Goal: Task Accomplishment & Management: Manage account settings

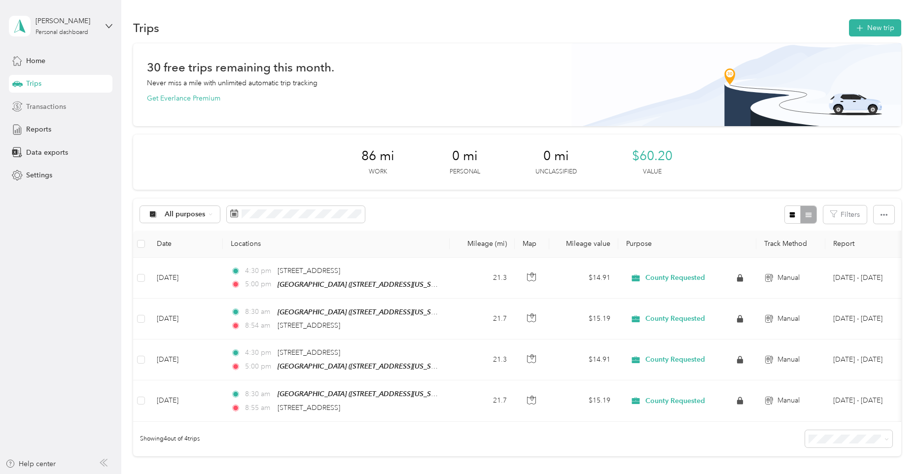
click at [72, 105] on div "Transactions" at bounding box center [61, 107] width 104 height 18
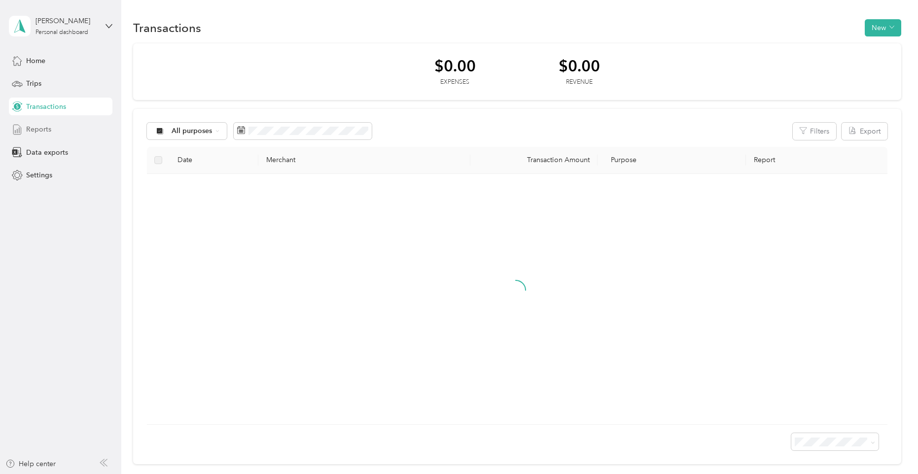
click at [46, 127] on span "Reports" at bounding box center [38, 129] width 25 height 10
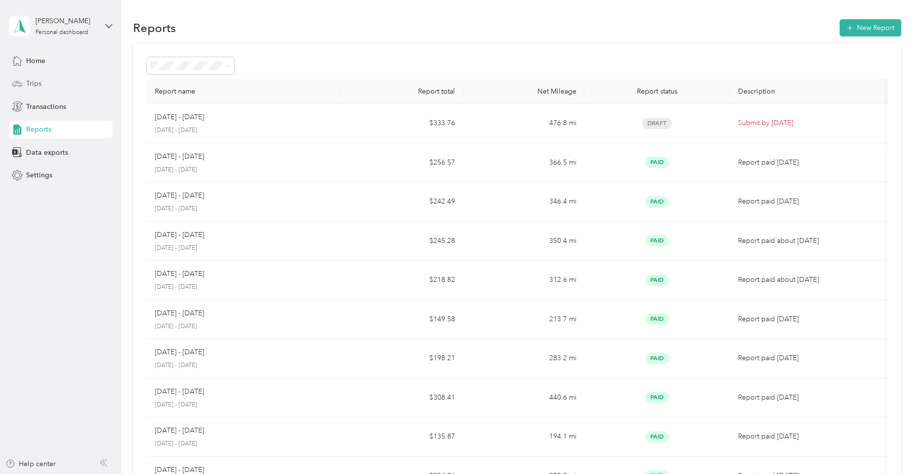
click at [41, 77] on div "Trips" at bounding box center [61, 84] width 104 height 18
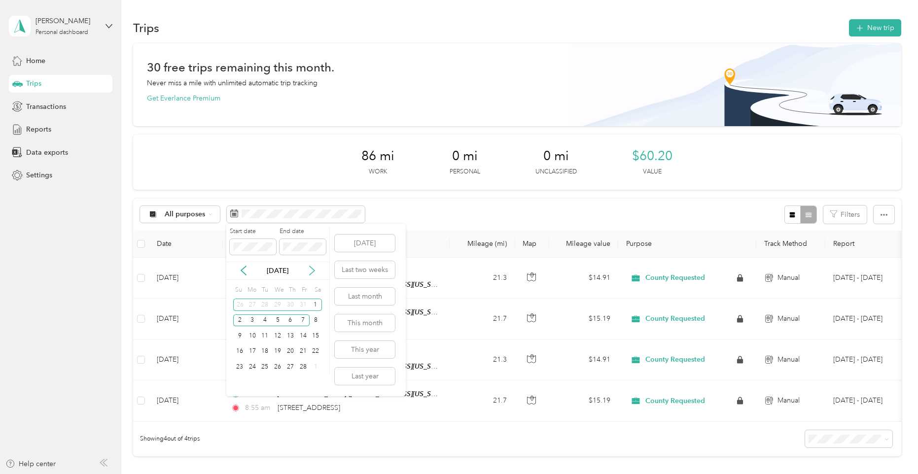
click at [308, 270] on icon at bounding box center [312, 271] width 10 height 10
click at [309, 268] on icon at bounding box center [312, 271] width 10 height 10
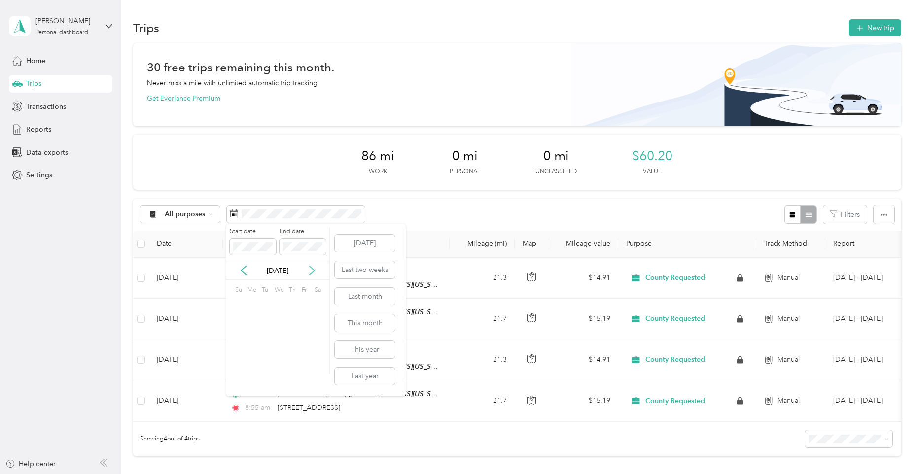
click at [309, 268] on icon at bounding box center [312, 271] width 10 height 10
click at [318, 338] on div "20" at bounding box center [316, 336] width 13 height 12
click at [313, 272] on icon at bounding box center [312, 271] width 5 height 9
click at [306, 304] on div "3" at bounding box center [303, 305] width 13 height 12
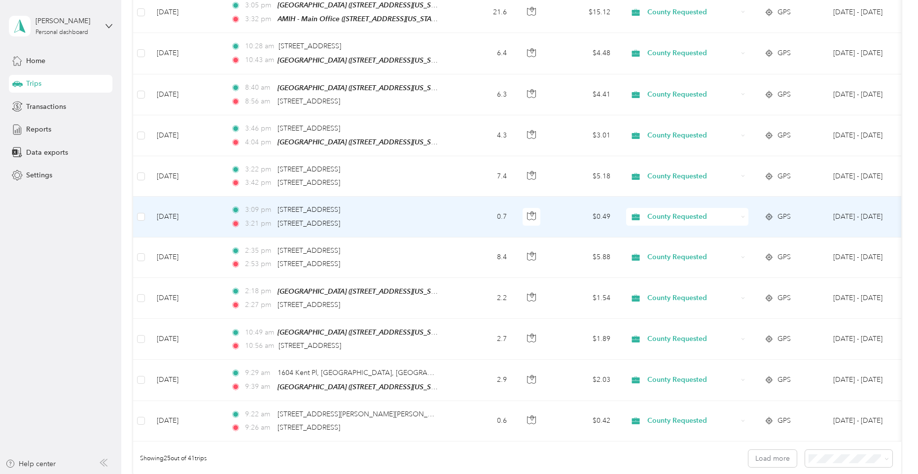
scroll to position [976, 0]
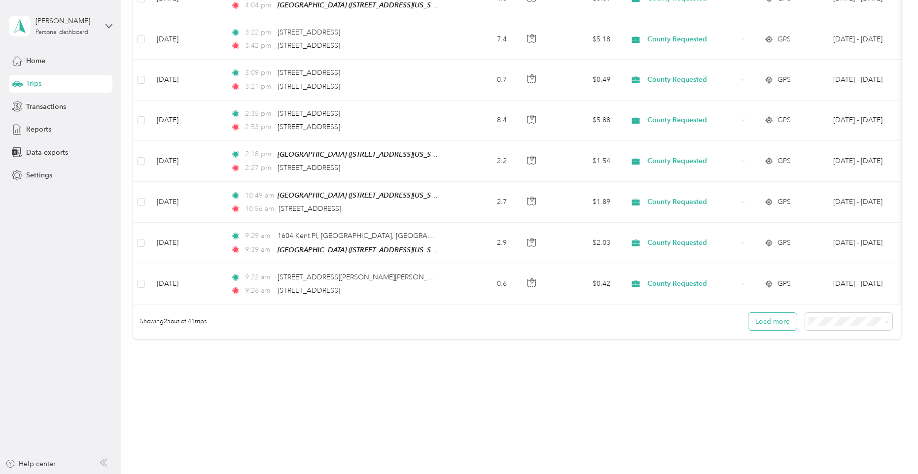
click at [765, 326] on button "Load more" at bounding box center [773, 321] width 48 height 17
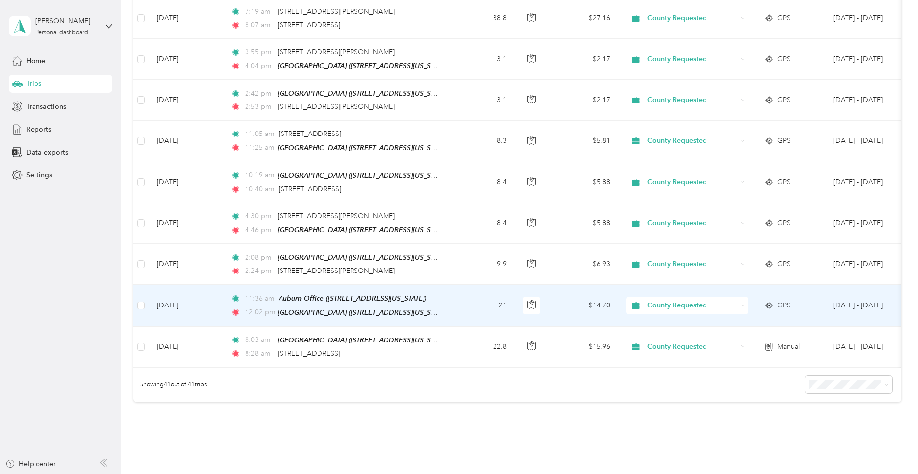
scroll to position [1625, 0]
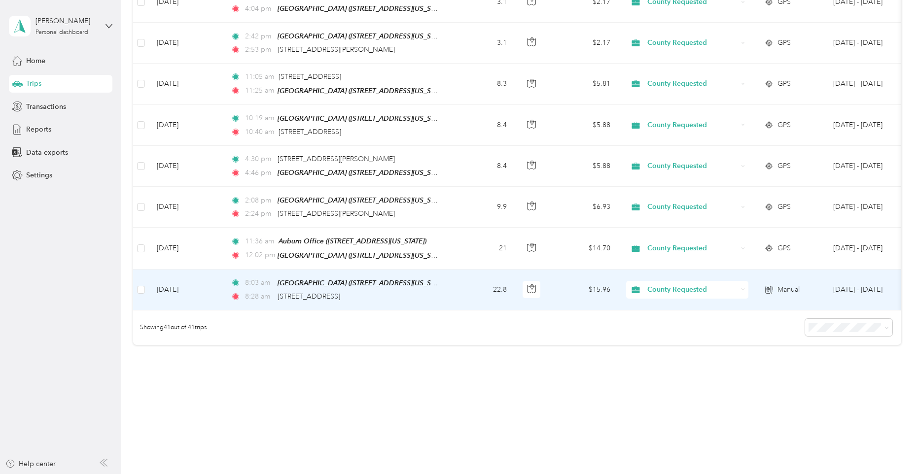
click at [441, 281] on td "8:03 am [GEOGRAPHIC_DATA] ([STREET_ADDRESS][US_STATE]) 8:28 am [STREET_ADDRESS]" at bounding box center [336, 290] width 227 height 41
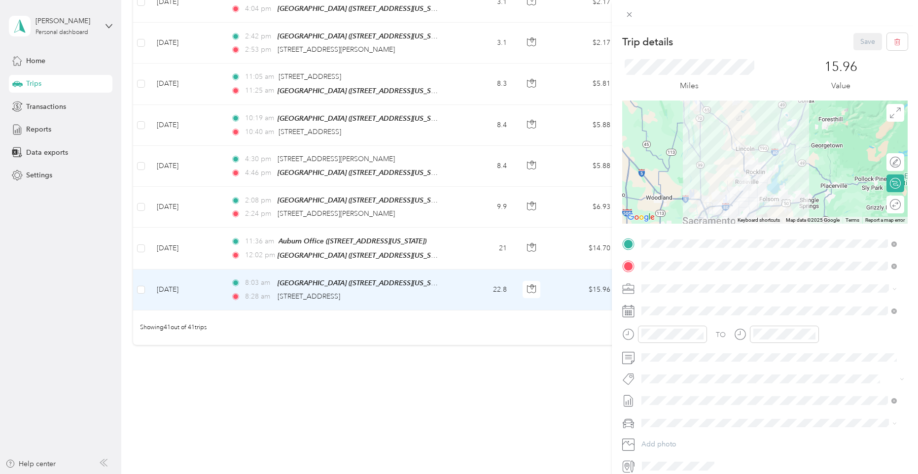
click at [512, 377] on div "Trip details Save This trip cannot be edited because it is either under review,…" at bounding box center [459, 237] width 918 height 474
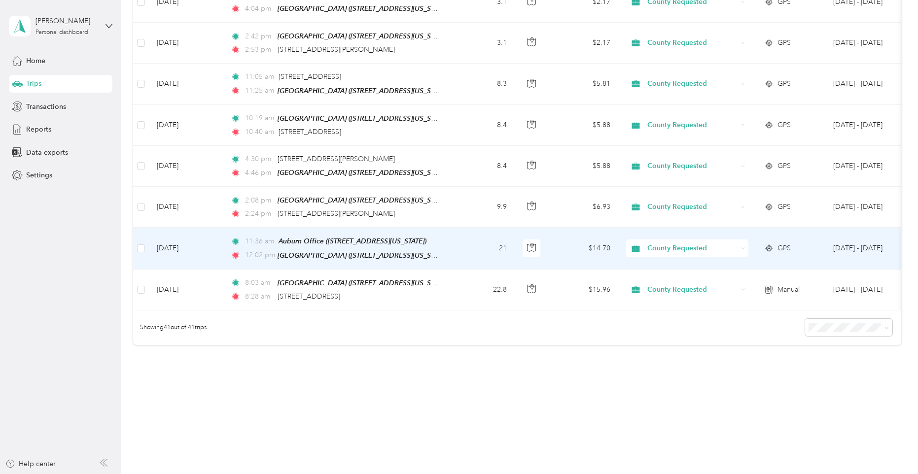
click at [451, 231] on td "21" at bounding box center [482, 248] width 65 height 41
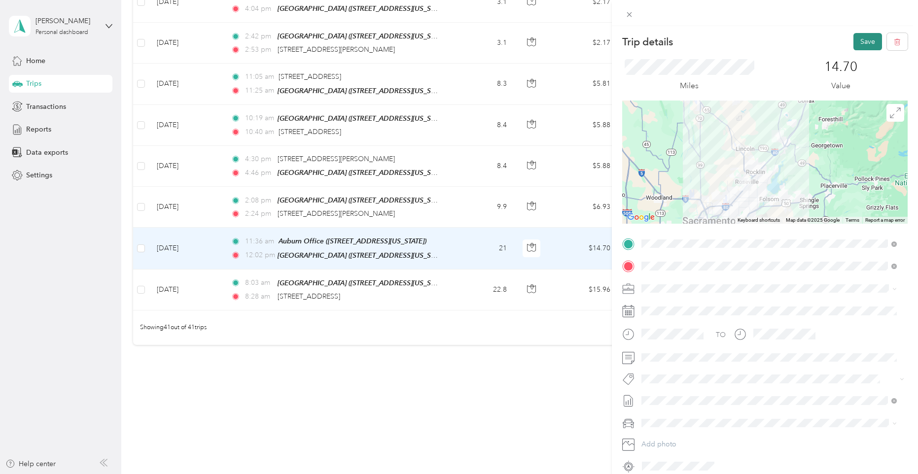
click at [870, 35] on button "Save" at bounding box center [868, 41] width 29 height 17
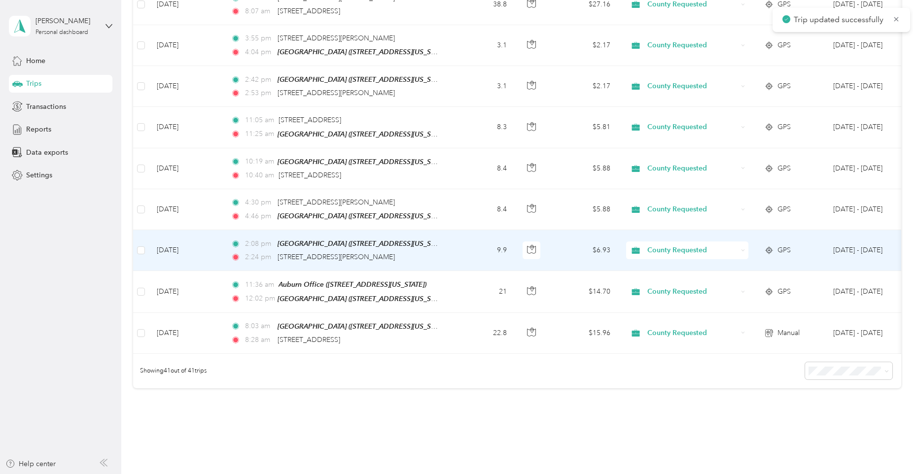
scroll to position [1575, 0]
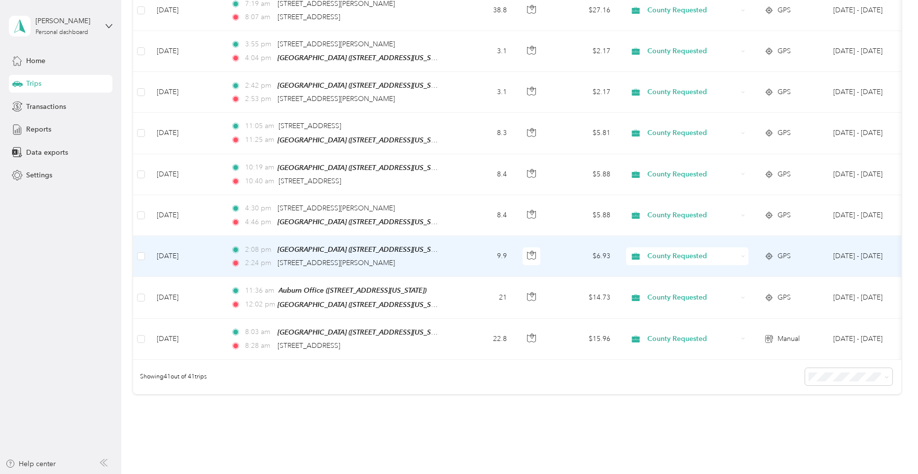
click at [448, 236] on td "2:08 pm [GEOGRAPHIC_DATA] ([STREET_ADDRESS][US_STATE]) 2:24 pm [STREET_ADDRESS]…" at bounding box center [336, 256] width 227 height 41
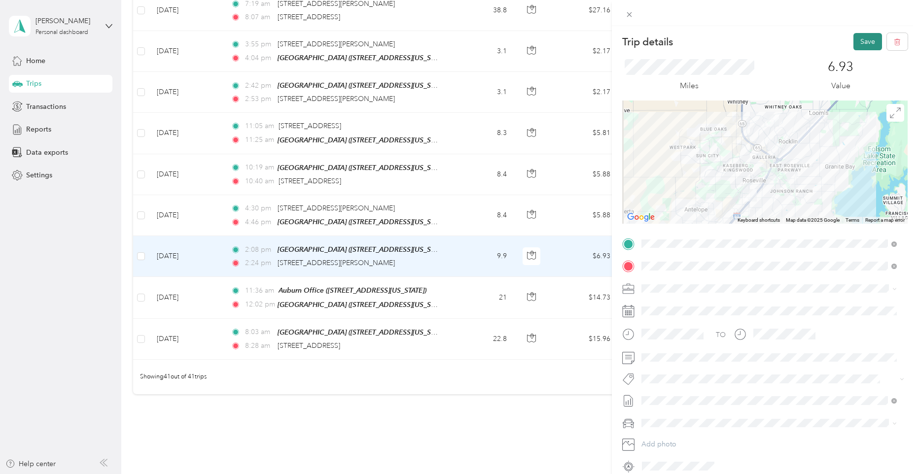
click at [857, 40] on button "Save" at bounding box center [868, 41] width 29 height 17
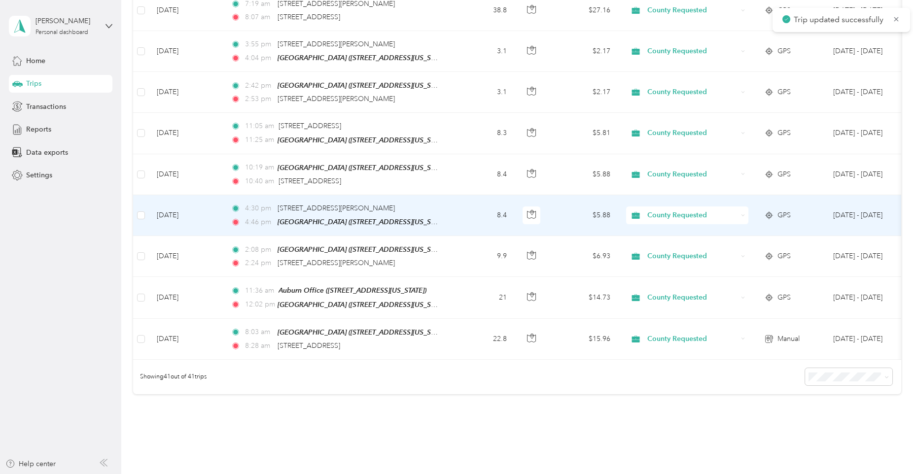
click at [462, 201] on td "8.4" at bounding box center [482, 215] width 65 height 41
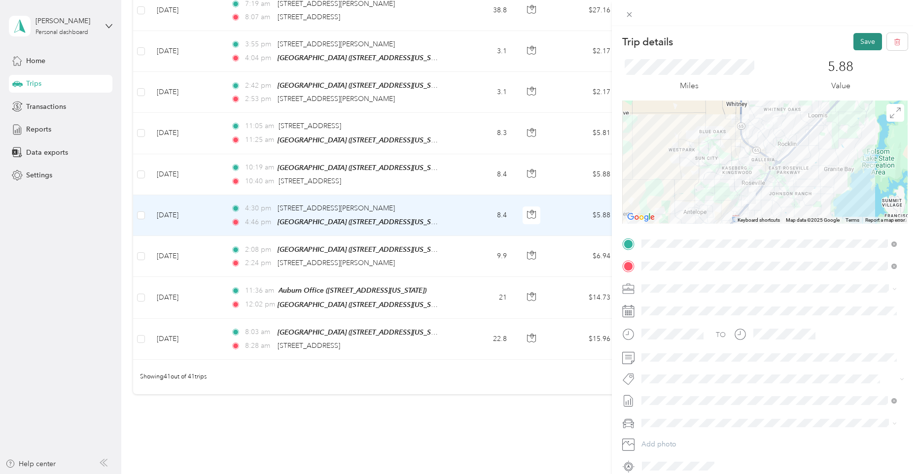
click at [854, 42] on button "Save" at bounding box center [868, 41] width 29 height 17
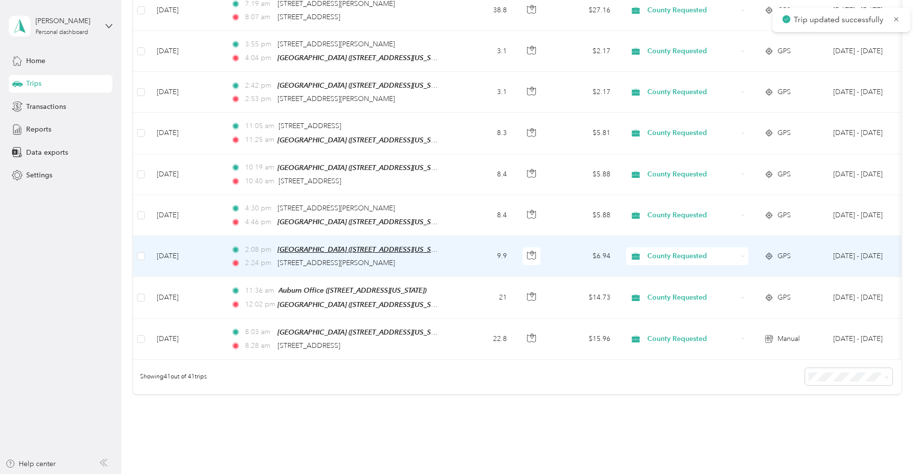
scroll to position [1526, 0]
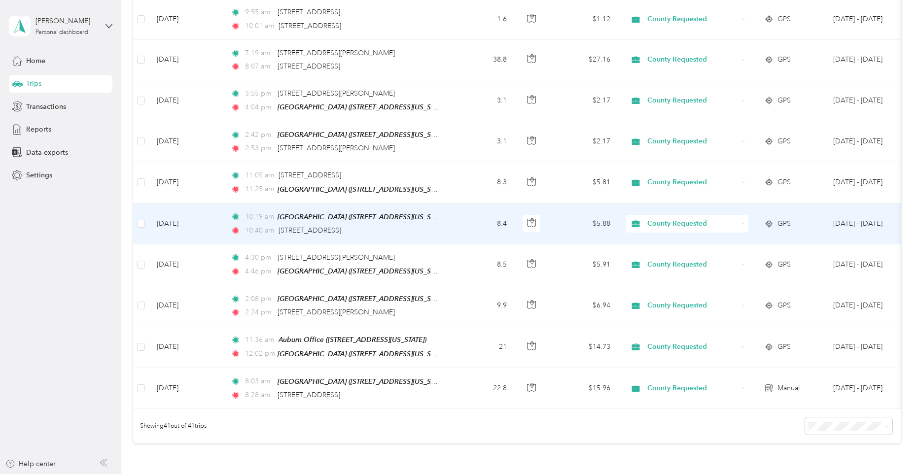
click at [438, 221] on td "10:19 am [GEOGRAPHIC_DATA] ([STREET_ADDRESS][US_STATE]) 10:40 am [STREET_ADDRES…" at bounding box center [336, 224] width 227 height 41
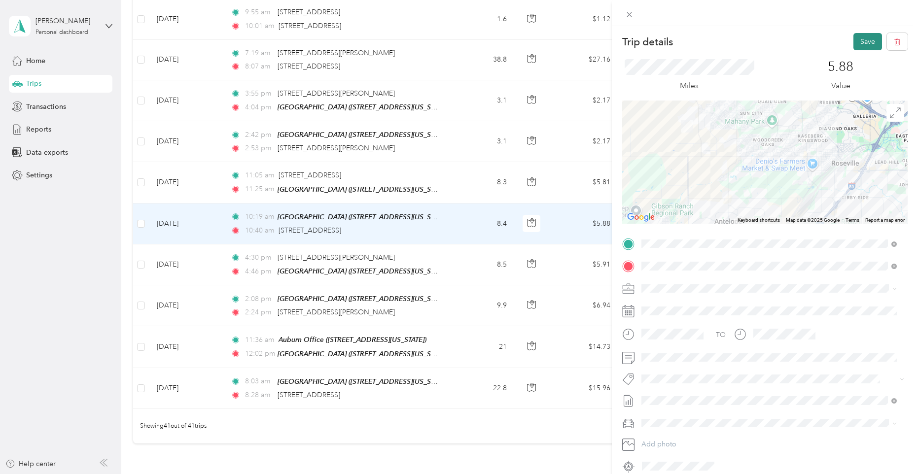
click at [856, 40] on button "Save" at bounding box center [868, 41] width 29 height 17
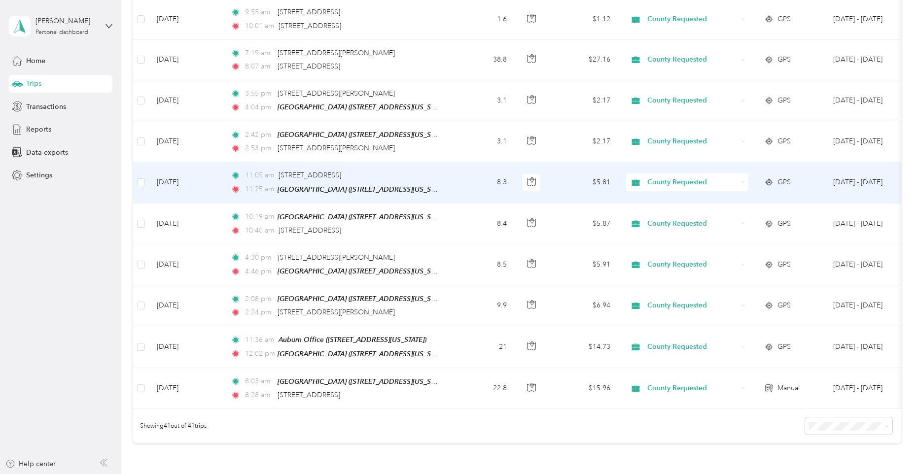
click at [459, 173] on td "8.3" at bounding box center [482, 182] width 65 height 41
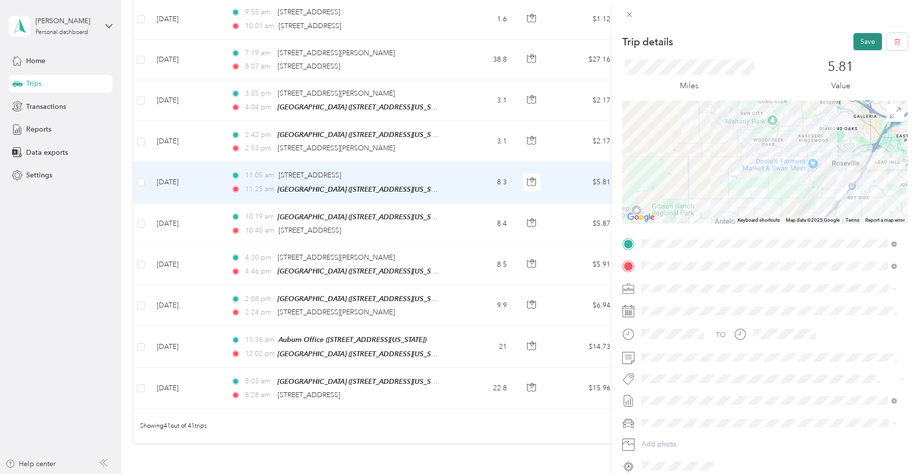
click at [855, 36] on button "Save" at bounding box center [868, 41] width 29 height 17
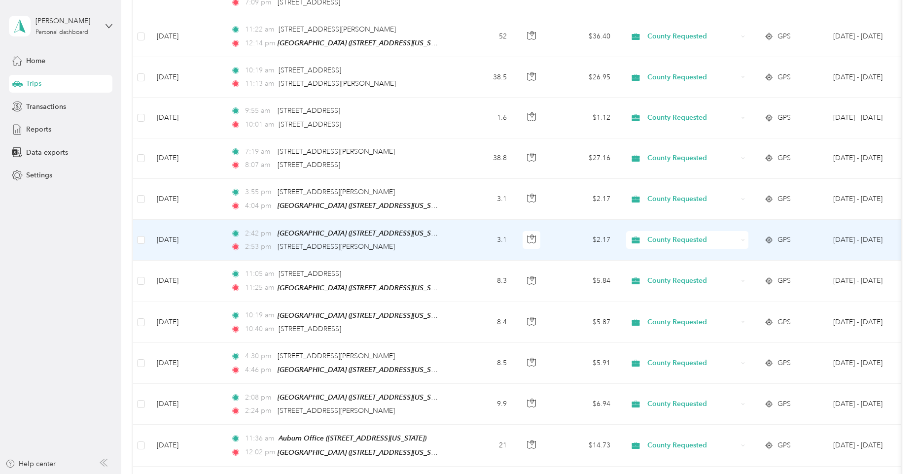
scroll to position [1378, 0]
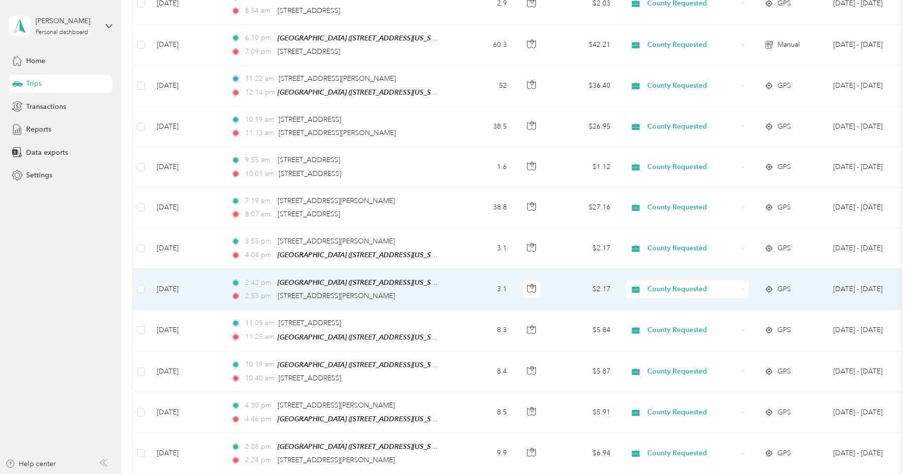
click at [434, 291] on div "2:53 pm [STREET_ADDRESS]" at bounding box center [334, 296] width 207 height 11
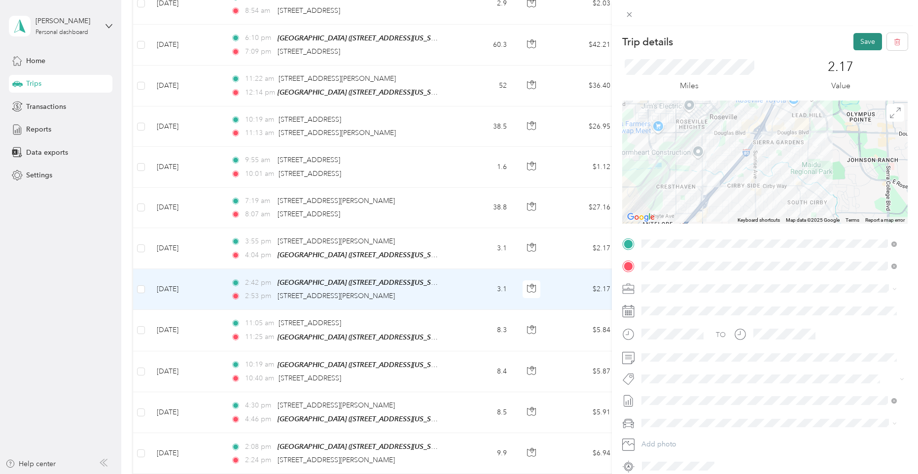
click at [861, 41] on button "Save" at bounding box center [868, 41] width 29 height 17
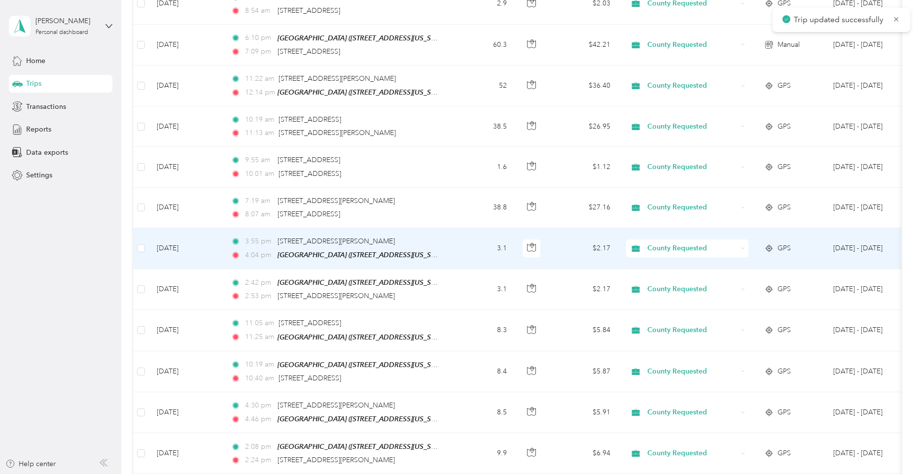
click at [451, 241] on td "3.1" at bounding box center [482, 248] width 65 height 41
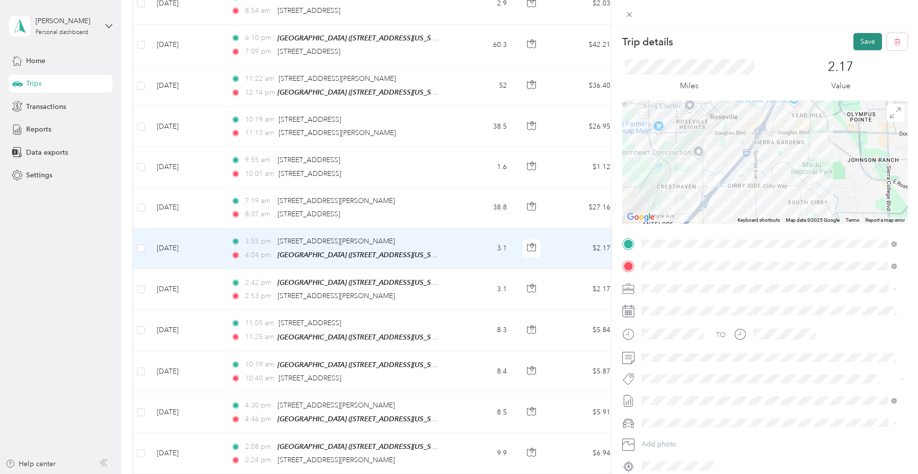
click at [863, 37] on button "Save" at bounding box center [868, 41] width 29 height 17
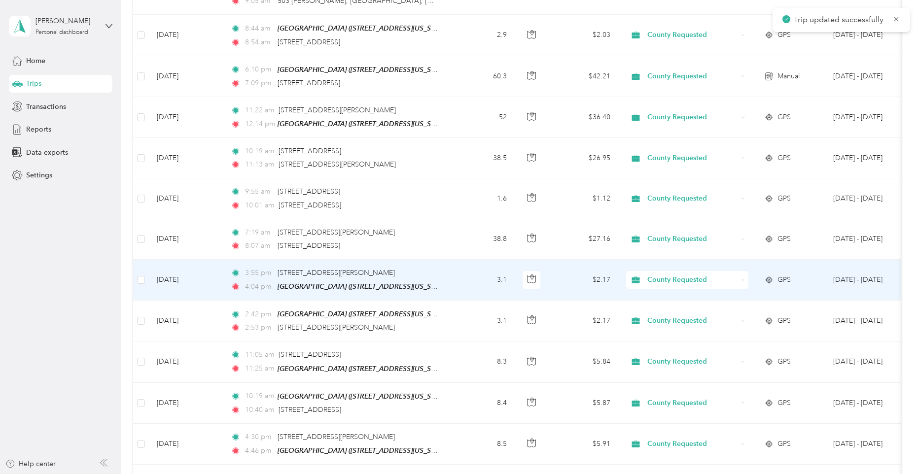
scroll to position [1329, 0]
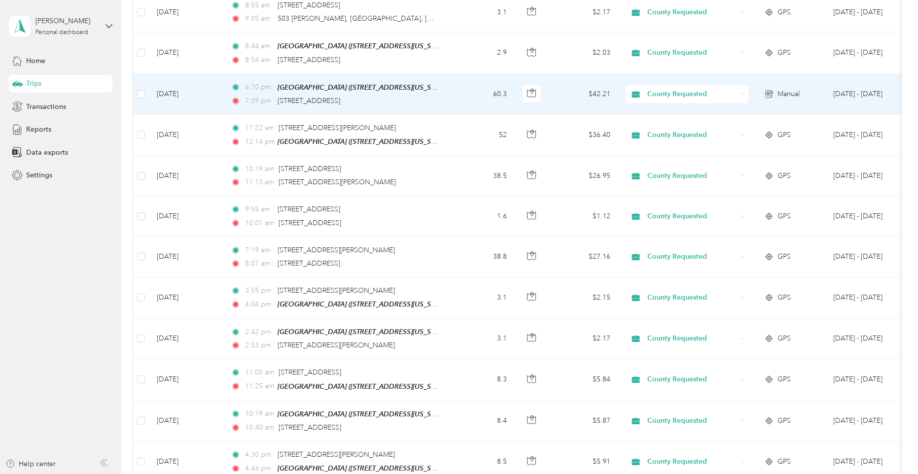
click at [427, 96] on div "7:09 pm [STREET_ADDRESS]" at bounding box center [334, 101] width 207 height 11
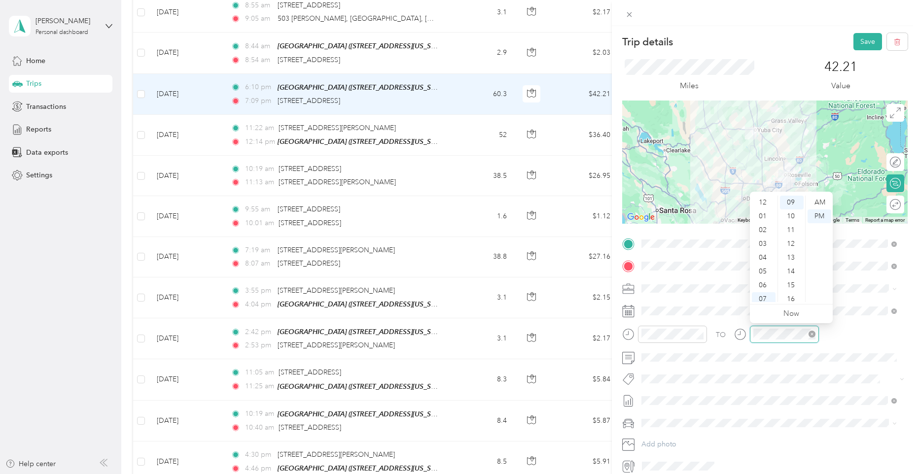
scroll to position [59, 0]
click at [819, 202] on div "AM" at bounding box center [820, 203] width 24 height 14
click at [865, 41] on button "Save" at bounding box center [868, 41] width 29 height 17
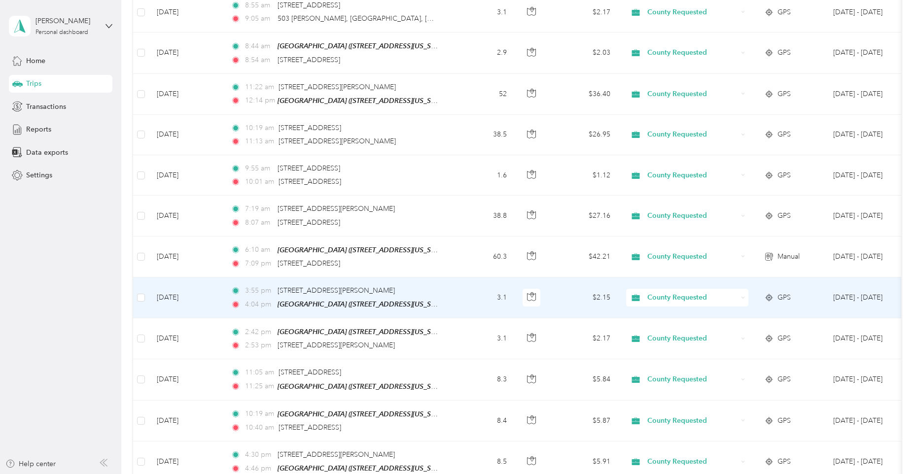
click at [451, 284] on td "3.1" at bounding box center [482, 298] width 65 height 41
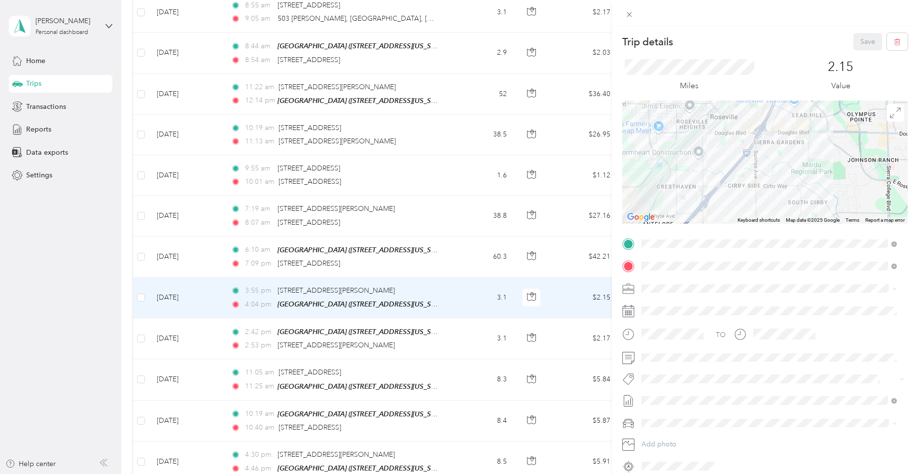
click at [448, 258] on div "Trip details Save This trip cannot be edited because it is either under review,…" at bounding box center [459, 237] width 918 height 474
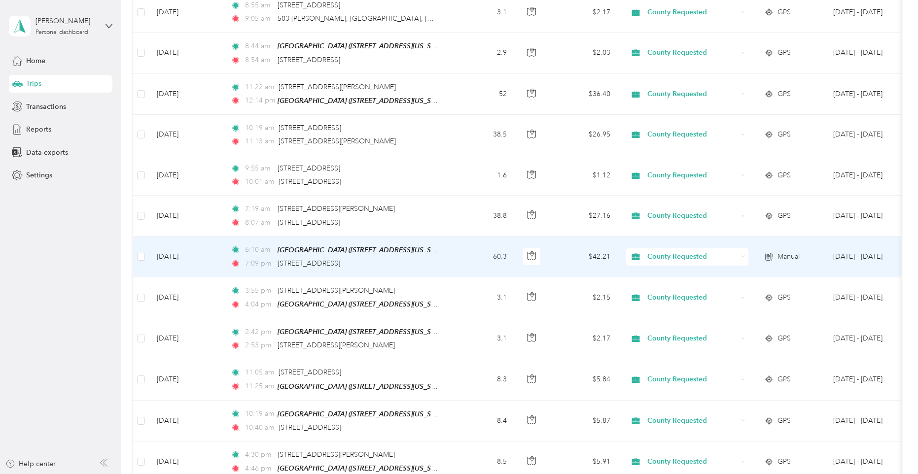
click at [449, 255] on td "6:10 am [GEOGRAPHIC_DATA] ([STREET_ADDRESS][US_STATE]) 7:09 pm 2007 [GEOGRAPHIC…" at bounding box center [336, 257] width 227 height 41
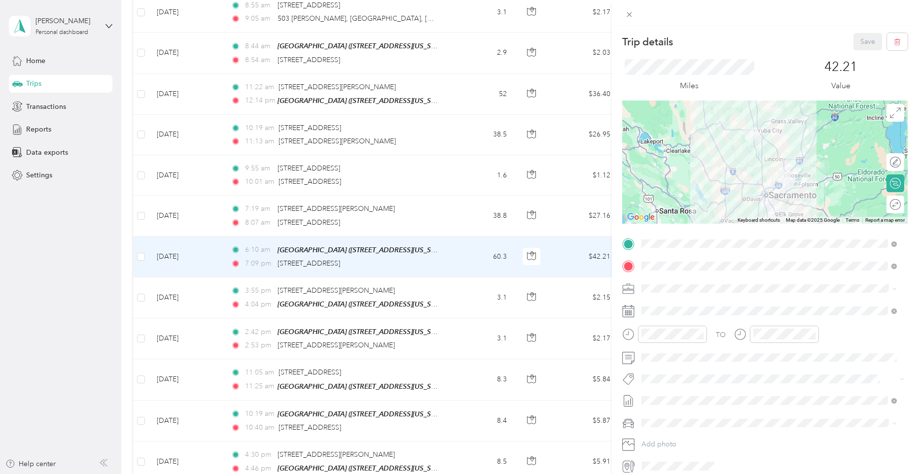
click at [463, 212] on div "Trip details Save This trip cannot be edited because it is either under review,…" at bounding box center [459, 237] width 918 height 474
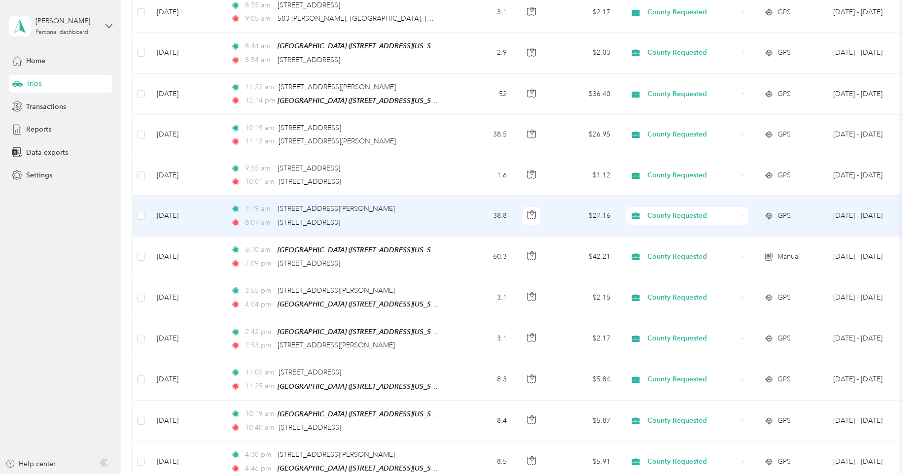
scroll to position [1279, 0]
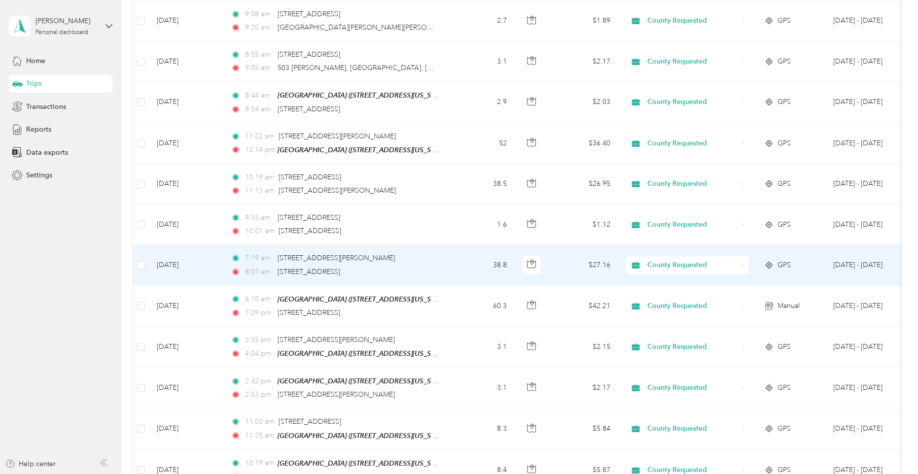
click at [457, 246] on td "38.8" at bounding box center [482, 265] width 65 height 40
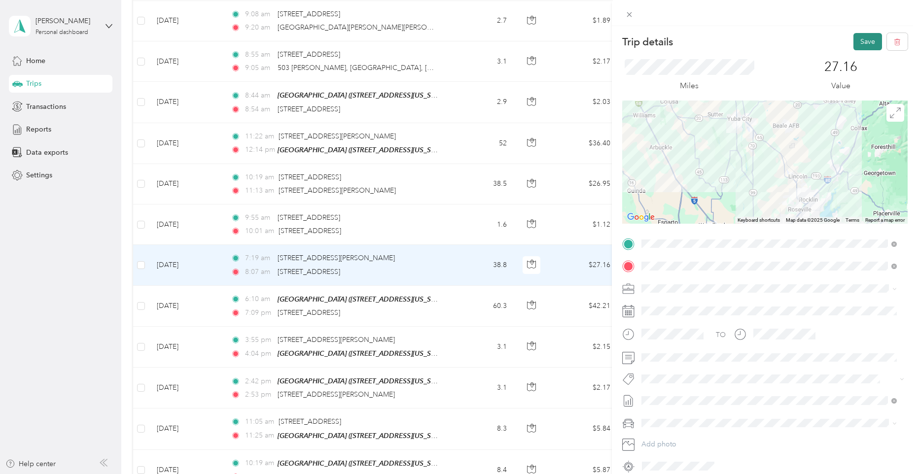
click at [866, 37] on button "Save" at bounding box center [868, 41] width 29 height 17
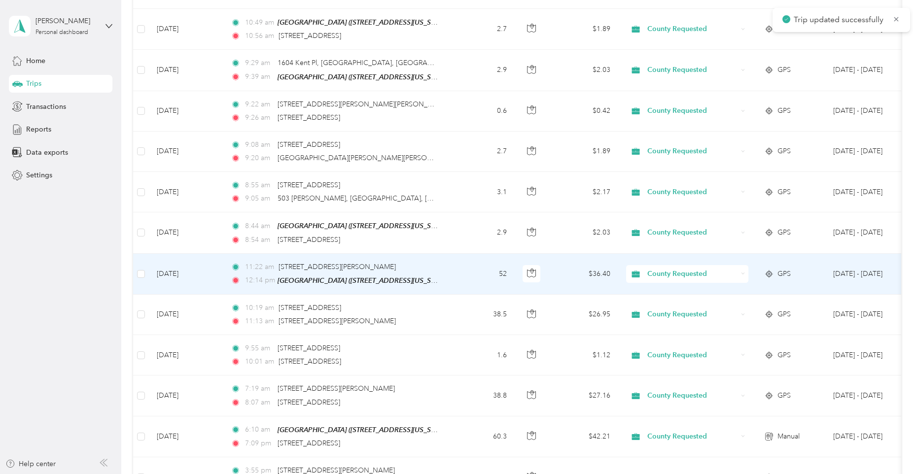
scroll to position [1131, 0]
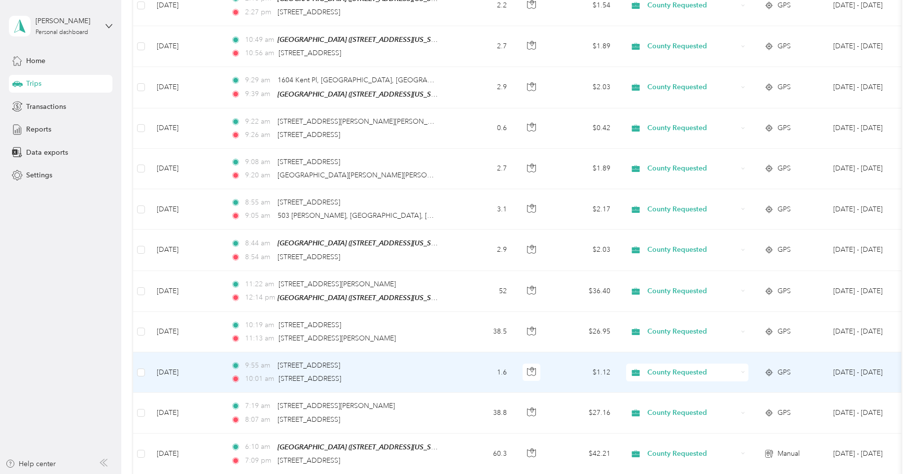
click at [453, 366] on td "1.6" at bounding box center [482, 373] width 65 height 40
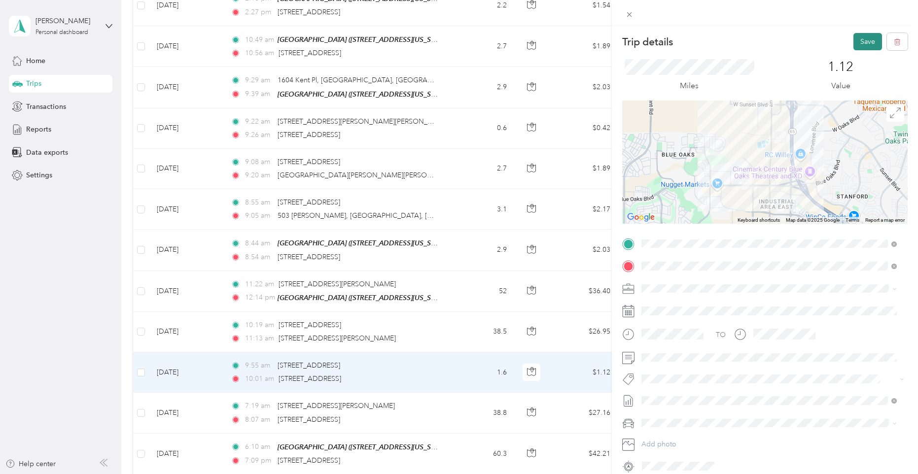
click at [861, 39] on button "Save" at bounding box center [868, 41] width 29 height 17
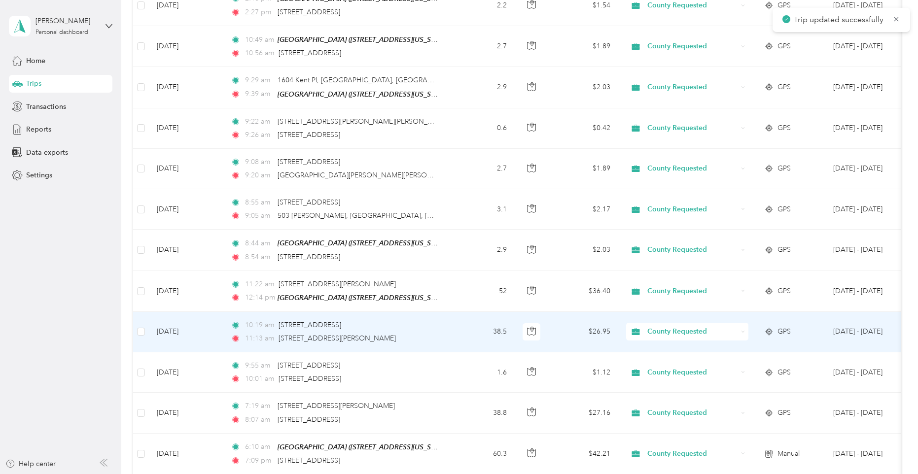
click at [463, 328] on td "38.5" at bounding box center [482, 332] width 65 height 40
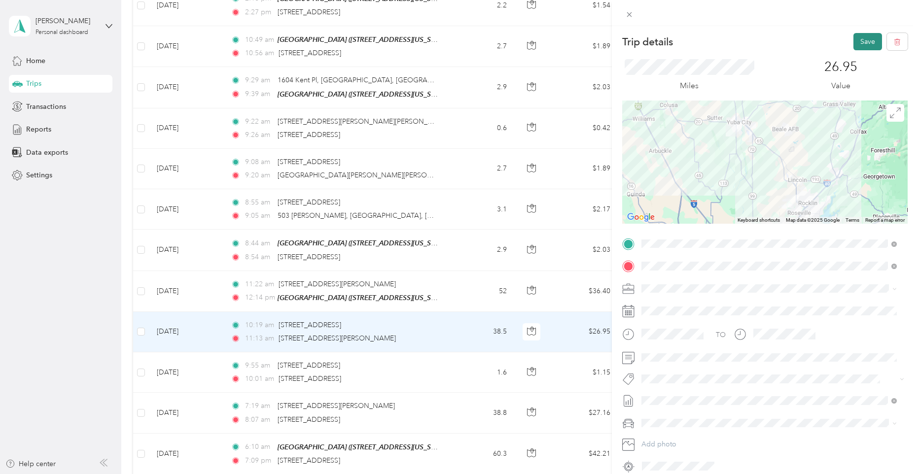
click at [864, 41] on button "Save" at bounding box center [868, 41] width 29 height 17
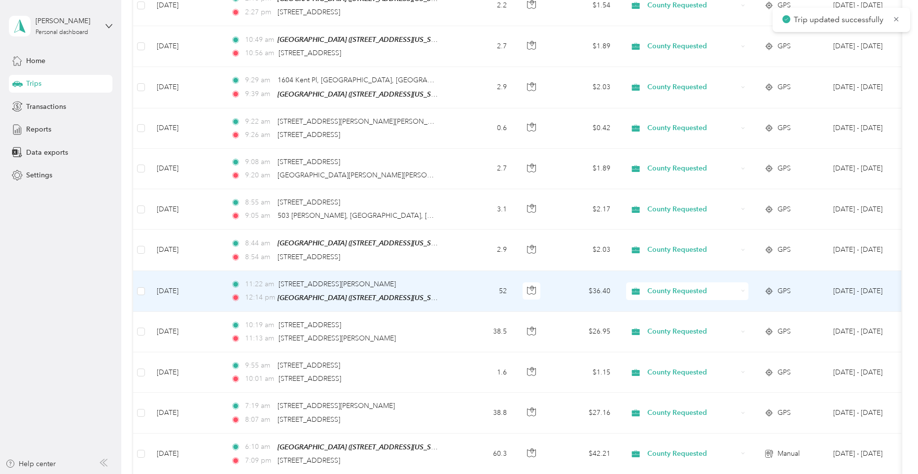
click at [453, 296] on td "52" at bounding box center [482, 291] width 65 height 41
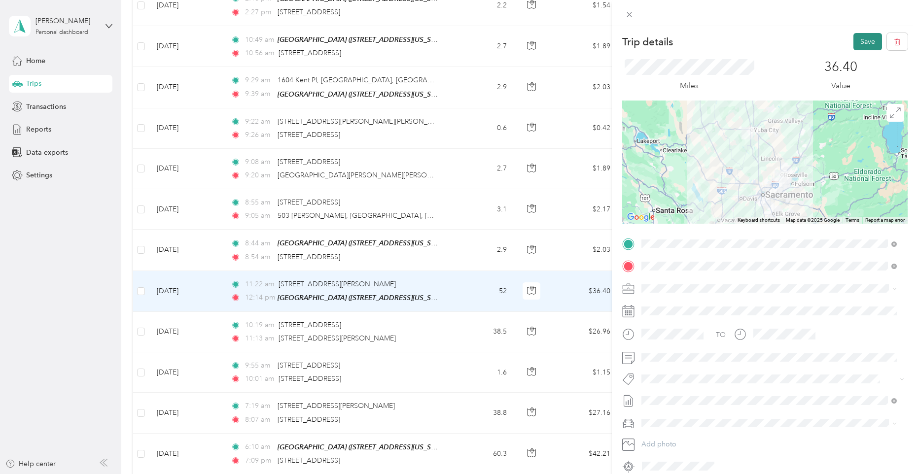
click at [863, 42] on button "Save" at bounding box center [868, 41] width 29 height 17
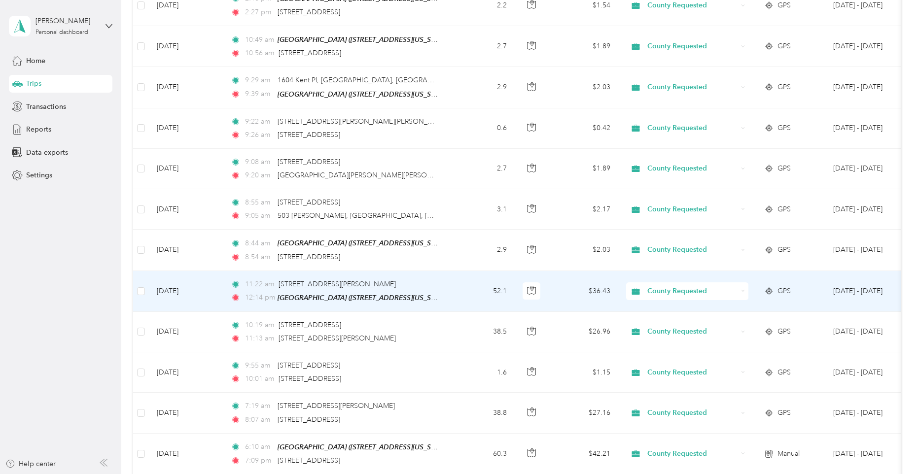
click at [437, 280] on div "11:22 am [GEOGRAPHIC_DATA], [PERSON_NAME][GEOGRAPHIC_DATA], [GEOGRAPHIC_DATA], …" at bounding box center [334, 284] width 207 height 11
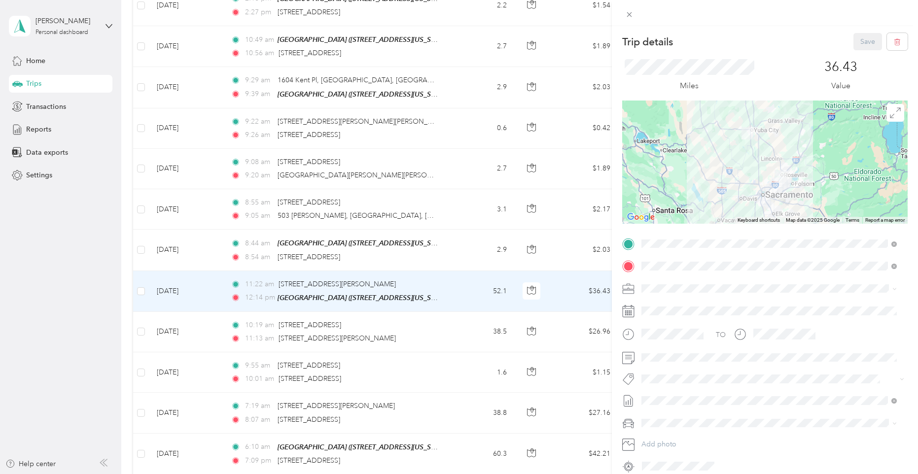
click at [443, 245] on div "Trip details Save This trip cannot be edited because it is either under review,…" at bounding box center [459, 237] width 918 height 474
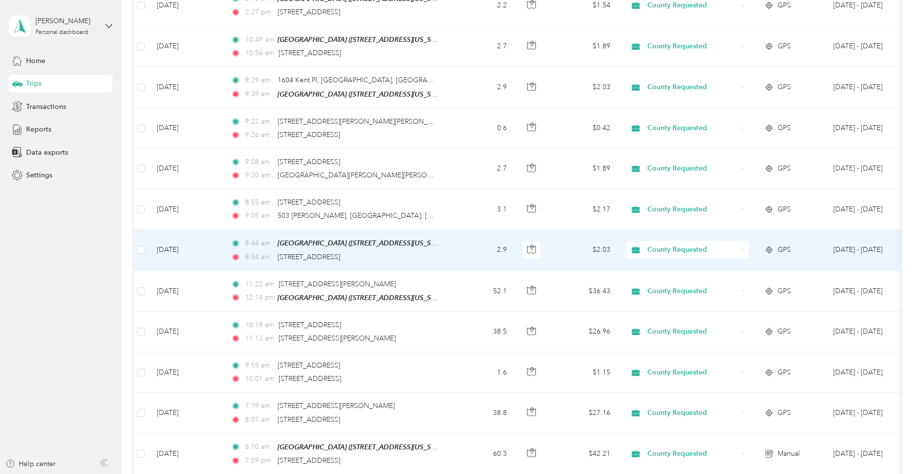
click at [447, 239] on td "8:44 am [GEOGRAPHIC_DATA] ([STREET_ADDRESS][US_STATE]) 8:54 am [STREET_ADDRESS]" at bounding box center [336, 250] width 227 height 41
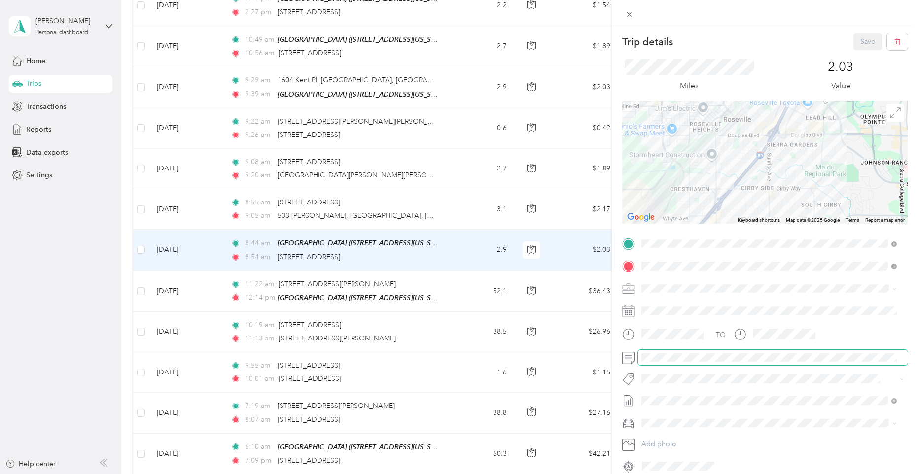
click at [705, 353] on span at bounding box center [773, 358] width 270 height 16
click at [858, 37] on button "Save" at bounding box center [868, 41] width 29 height 17
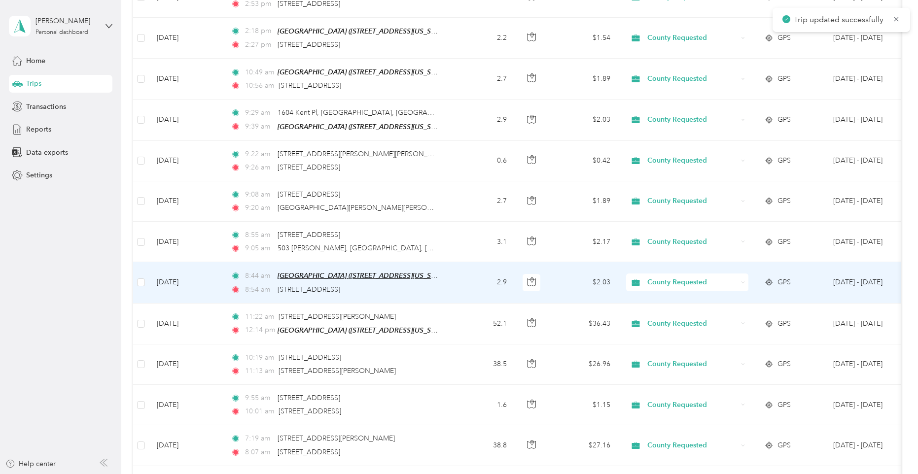
scroll to position [1082, 0]
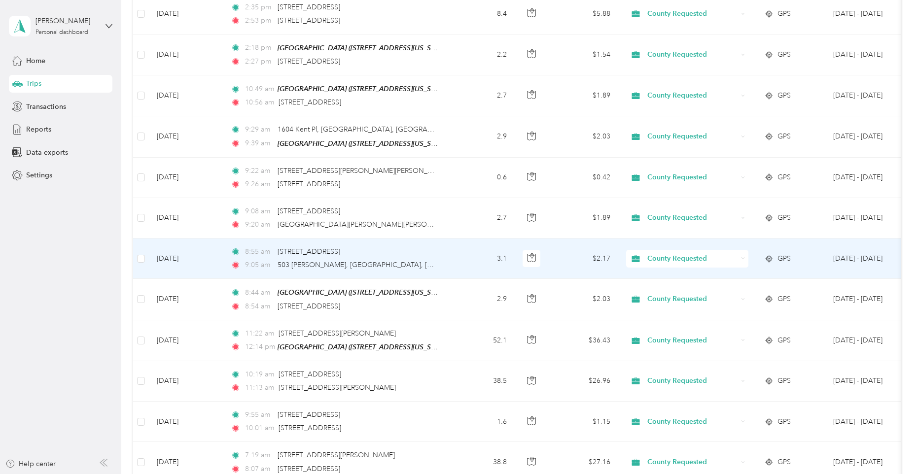
click at [444, 247] on td "8:55 am [STREET_ADDRESS] 9:05 am [GEOGRAPHIC_DATA], [GEOGRAPHIC_DATA], [GEOGRAP…" at bounding box center [336, 259] width 227 height 40
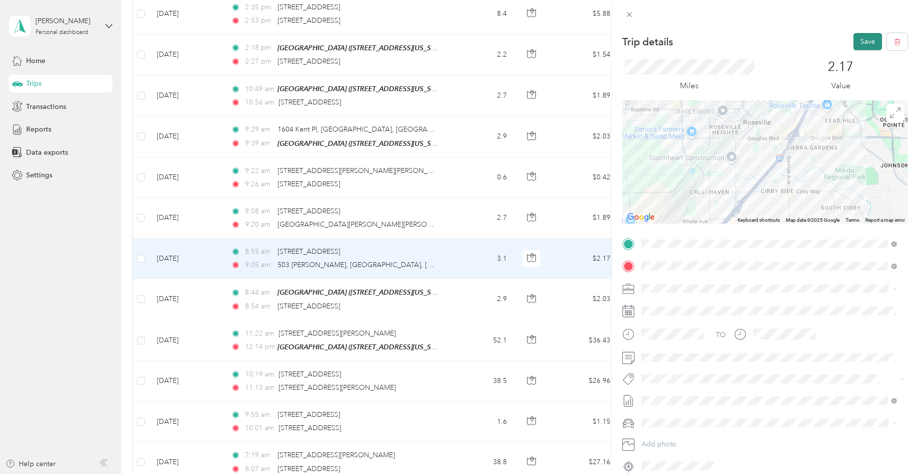
click at [858, 40] on button "Save" at bounding box center [868, 41] width 29 height 17
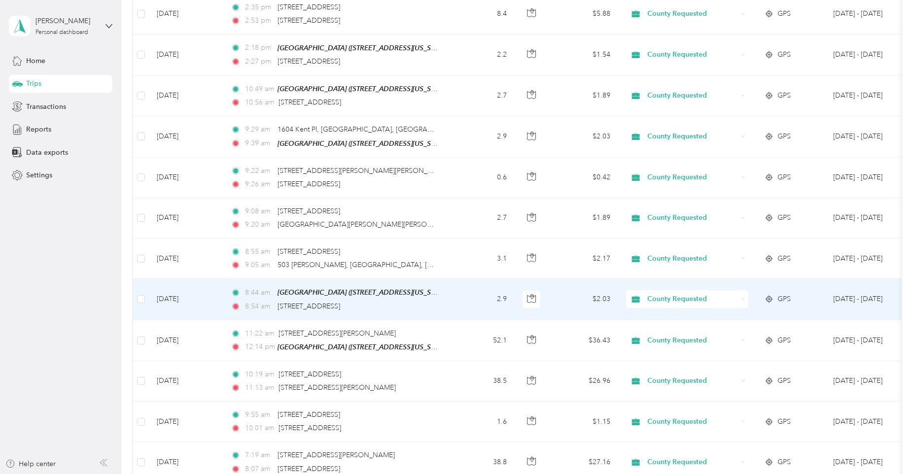
click at [439, 301] on td "8:44 am [GEOGRAPHIC_DATA] ([STREET_ADDRESS][US_STATE]) 8:54 am [STREET_ADDRESS]" at bounding box center [336, 299] width 227 height 41
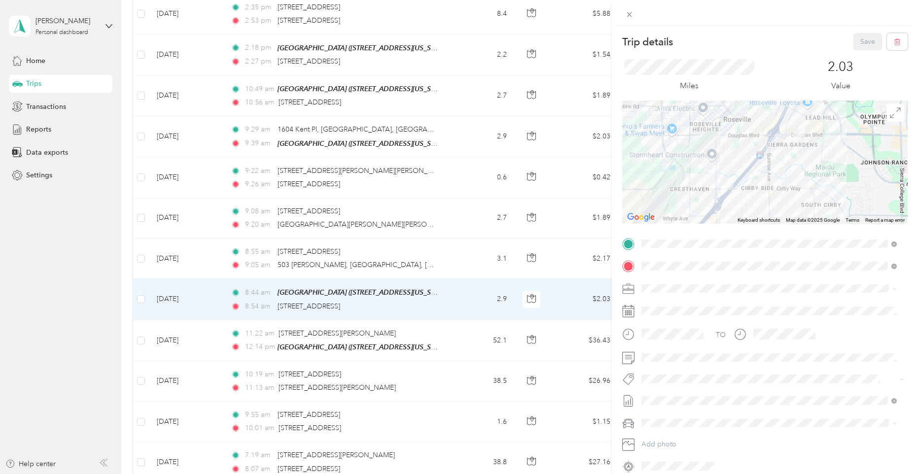
click at [458, 262] on div "Trip details Save This trip cannot be edited because it is either under review,…" at bounding box center [459, 237] width 918 height 474
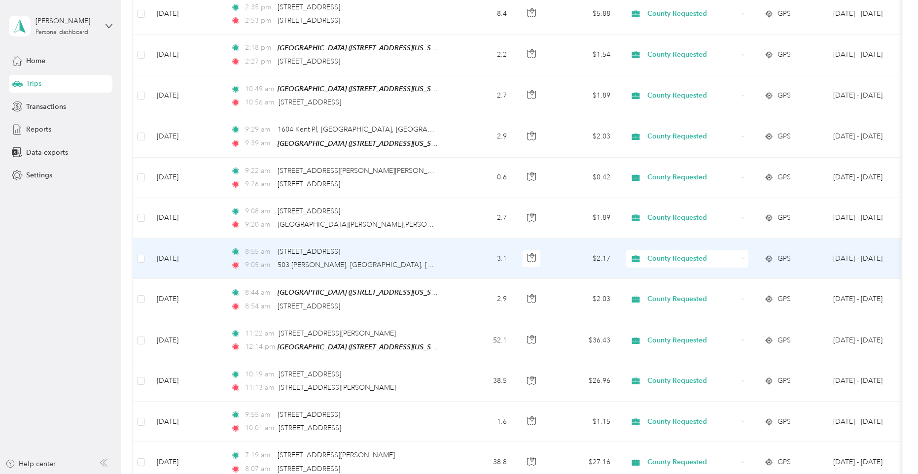
click at [458, 258] on td "3.1" at bounding box center [482, 259] width 65 height 40
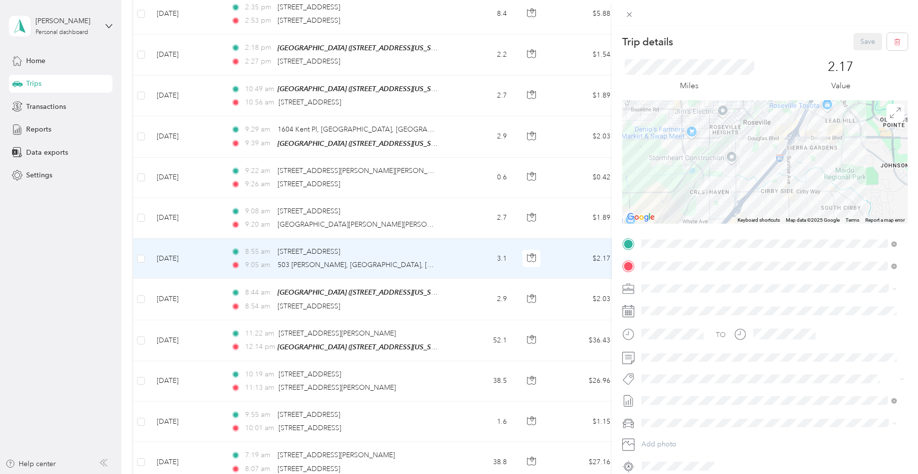
click at [465, 213] on div "Trip details Save This trip cannot be edited because it is either under review,…" at bounding box center [459, 237] width 918 height 474
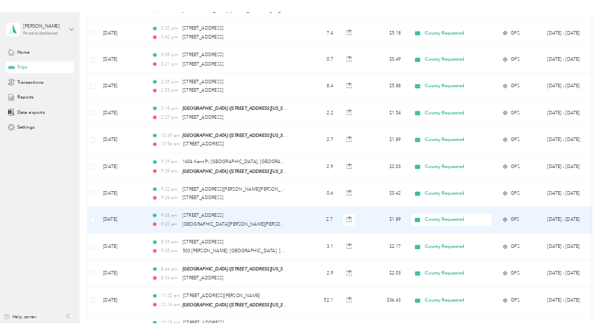
scroll to position [934, 0]
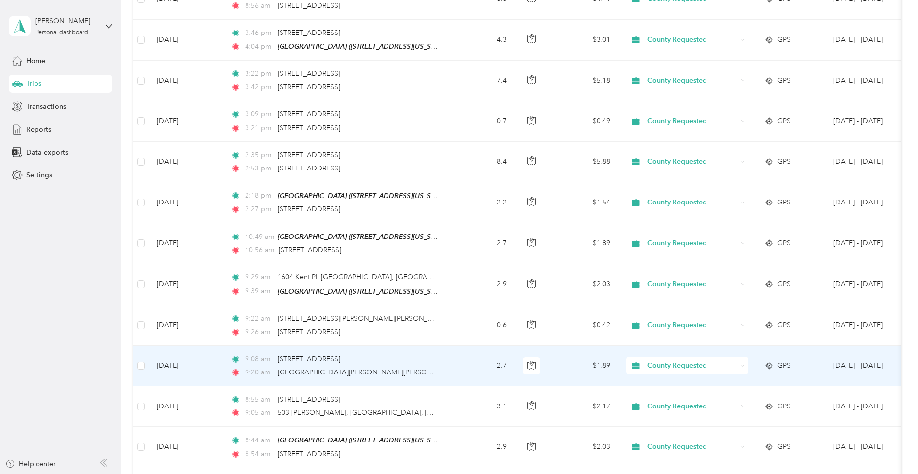
click at [460, 356] on td "2.7" at bounding box center [482, 366] width 65 height 40
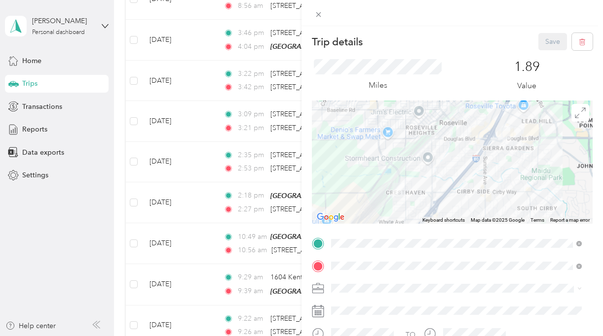
scroll to position [934, 0]
